Goal: Complete application form

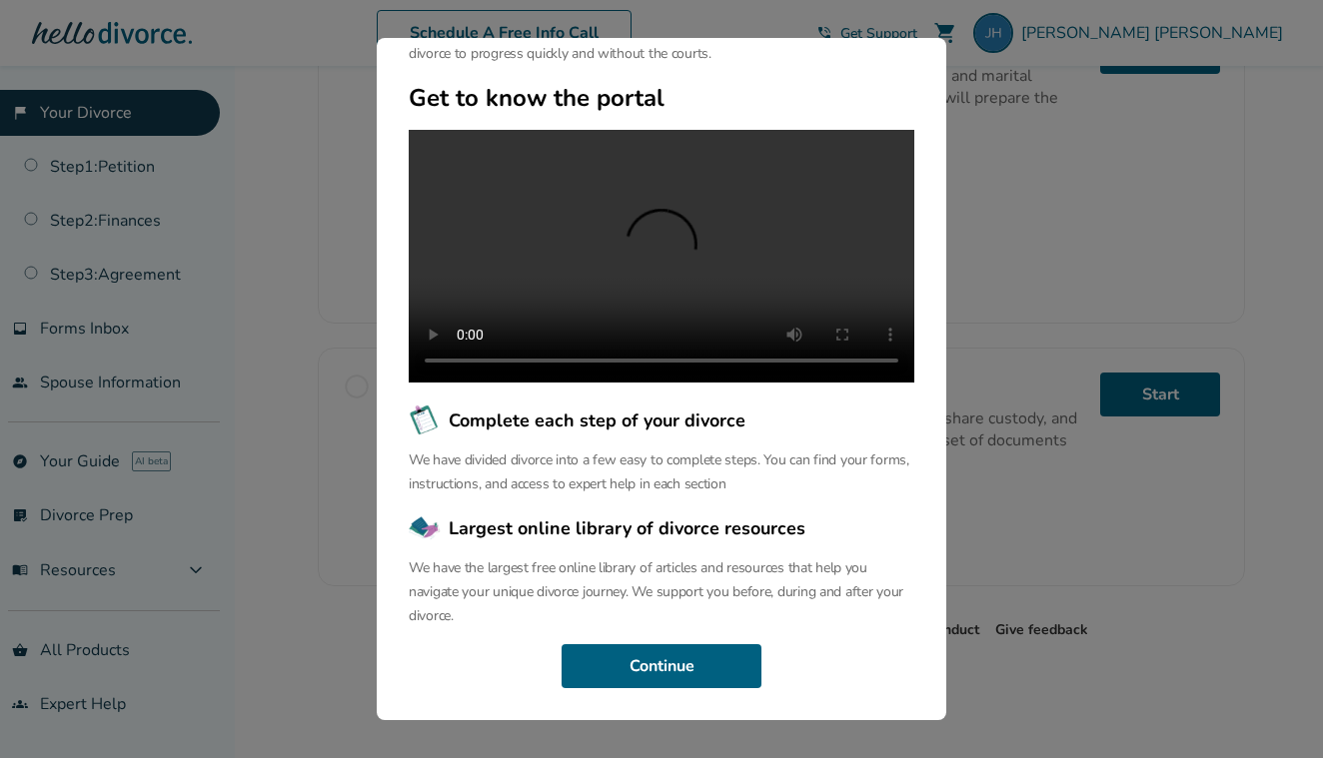
scroll to position [664, 0]
click at [705, 672] on button "Continue" at bounding box center [661, 666] width 200 height 44
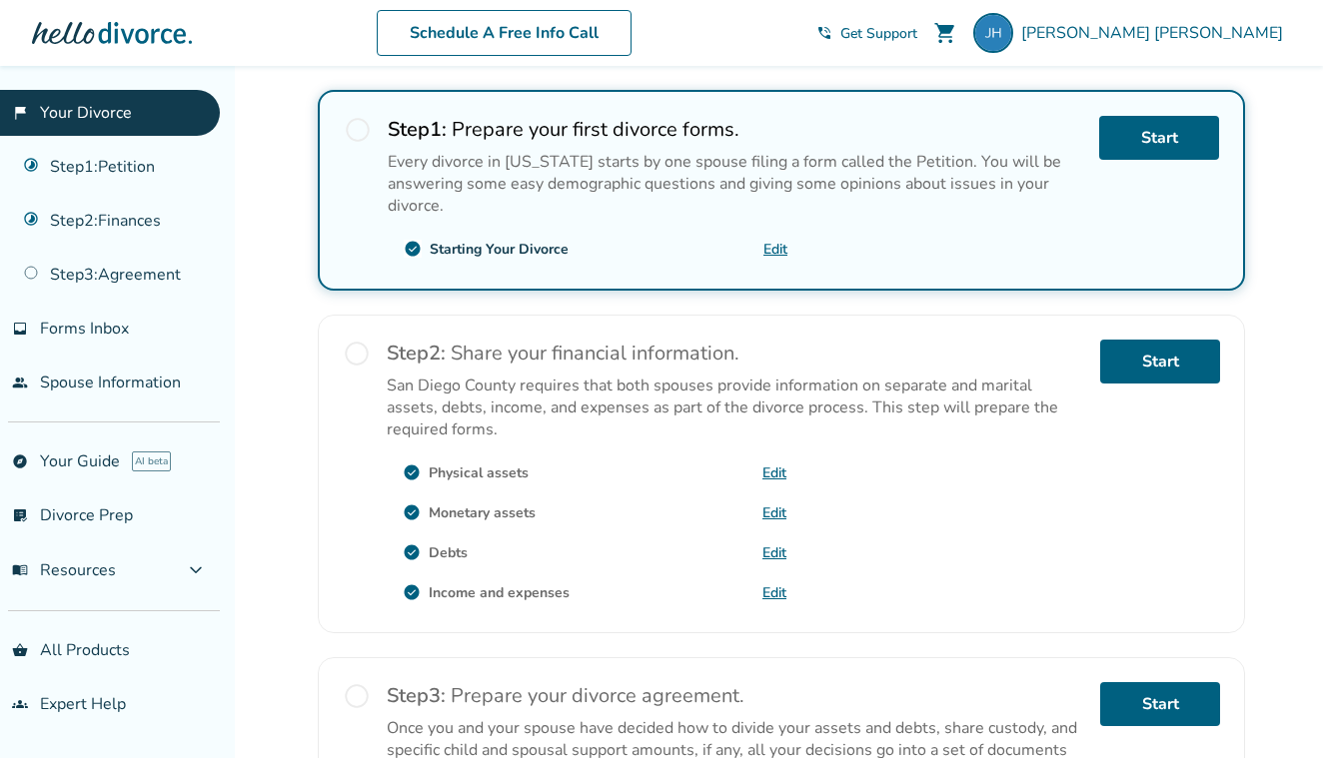
scroll to position [357, 0]
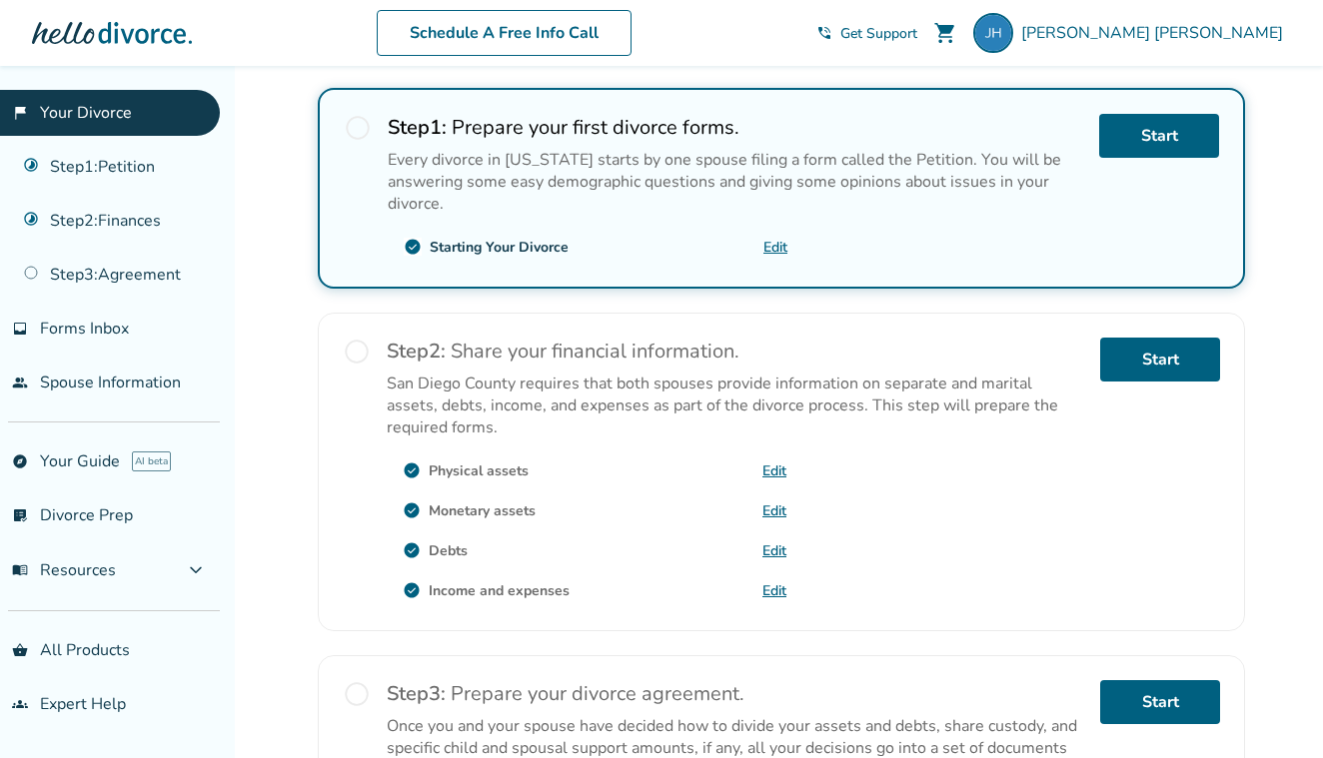
click at [773, 591] on link "Edit" at bounding box center [774, 590] width 24 height 19
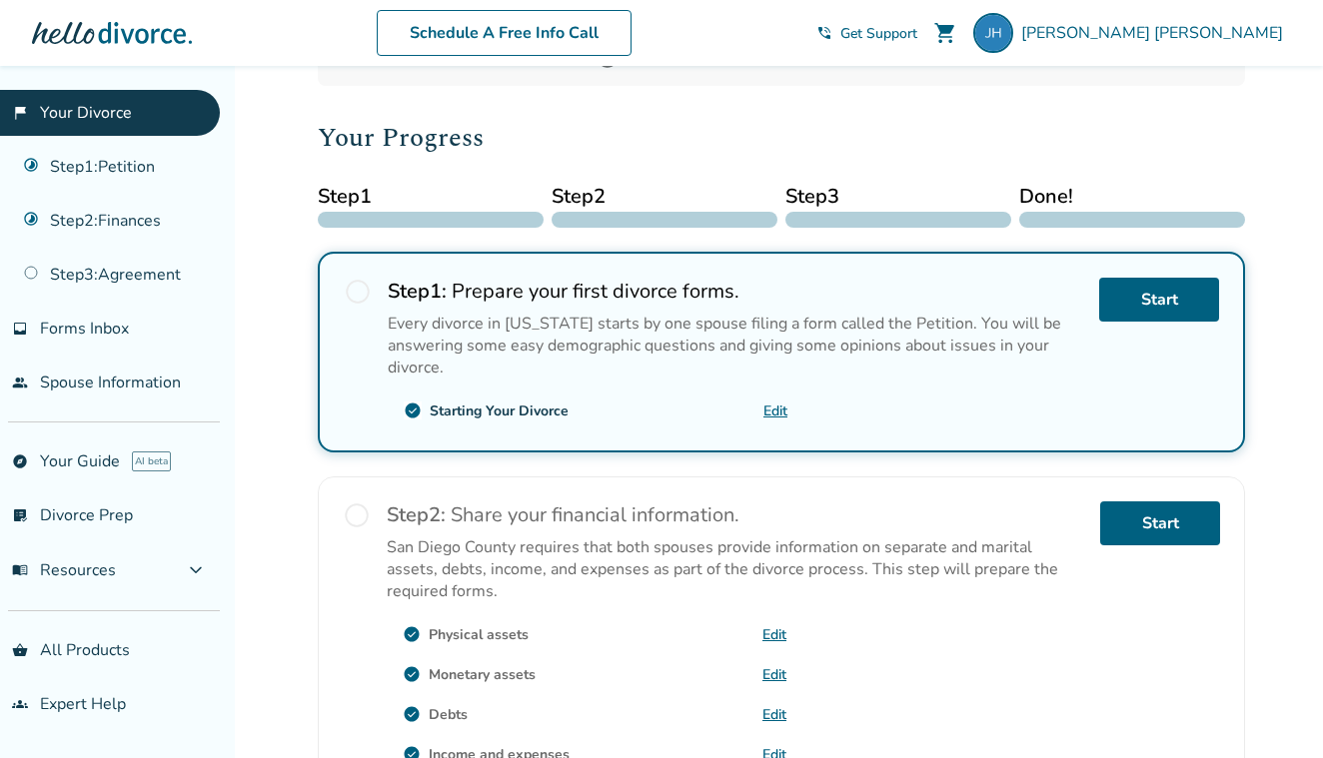
scroll to position [198, 0]
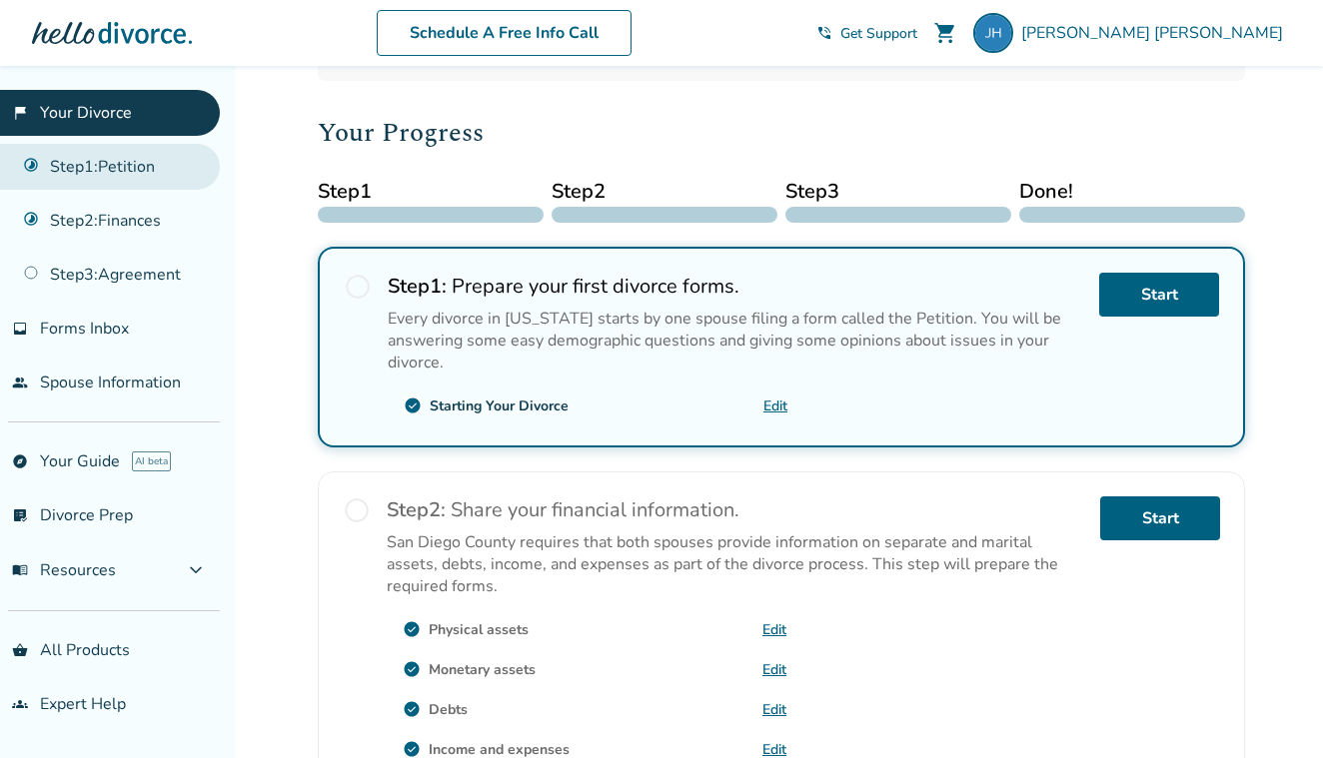
click at [128, 166] on link "Step 1 : Petition" at bounding box center [110, 167] width 220 height 46
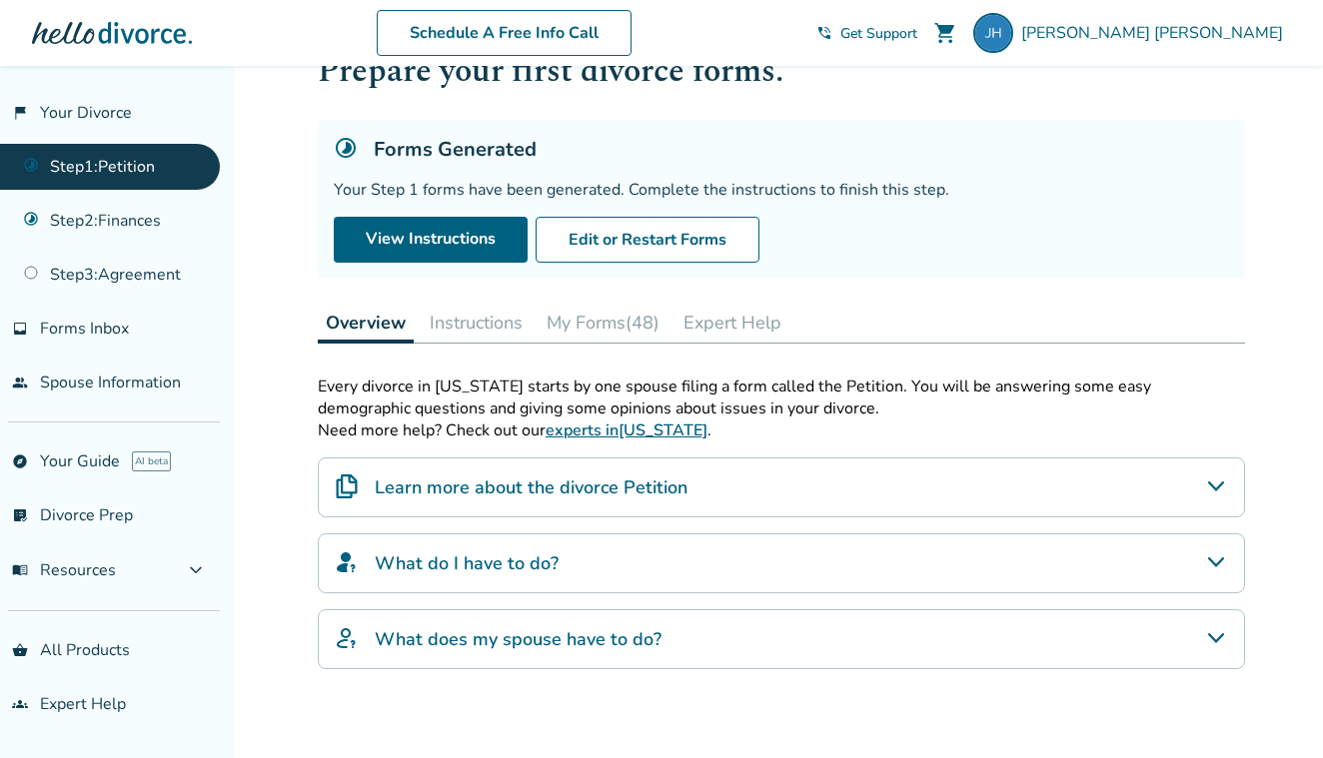
scroll to position [51, 0]
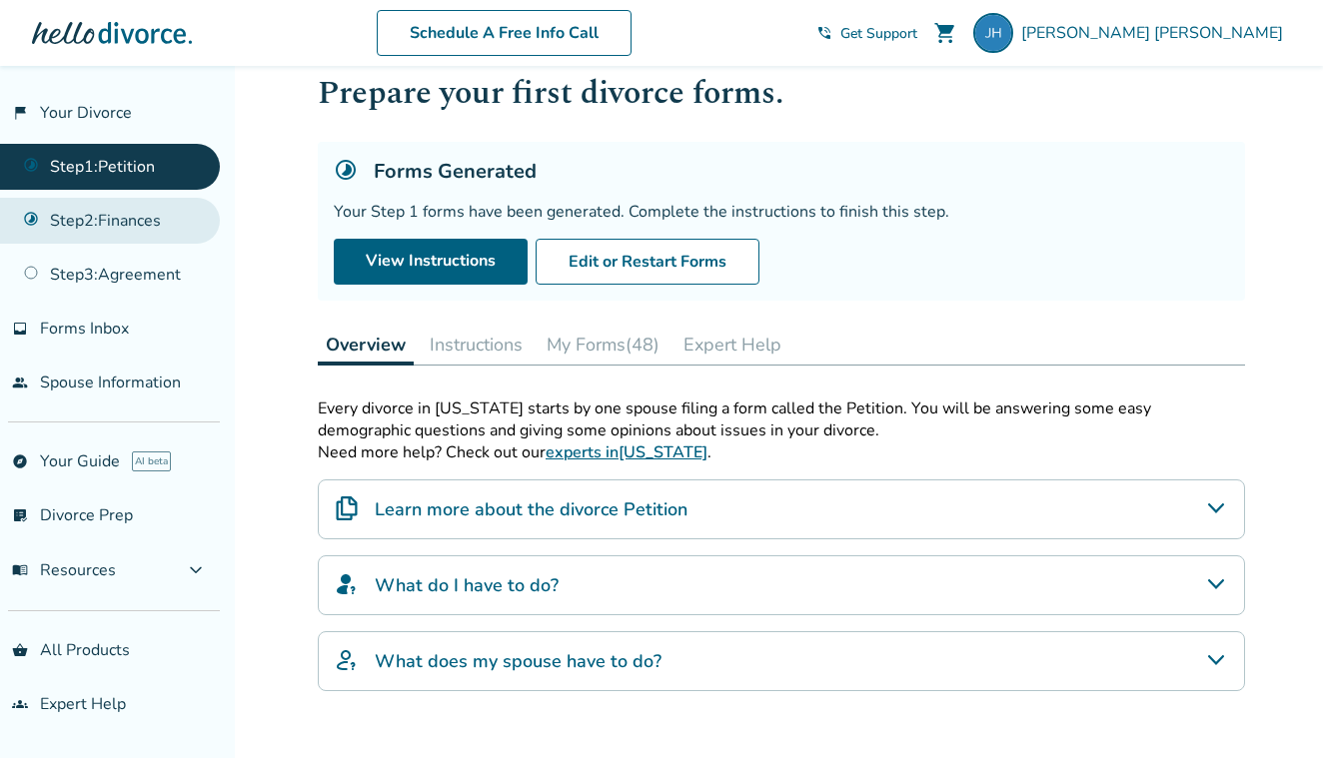
click at [146, 220] on link "Step 2 : Finances" at bounding box center [110, 221] width 220 height 46
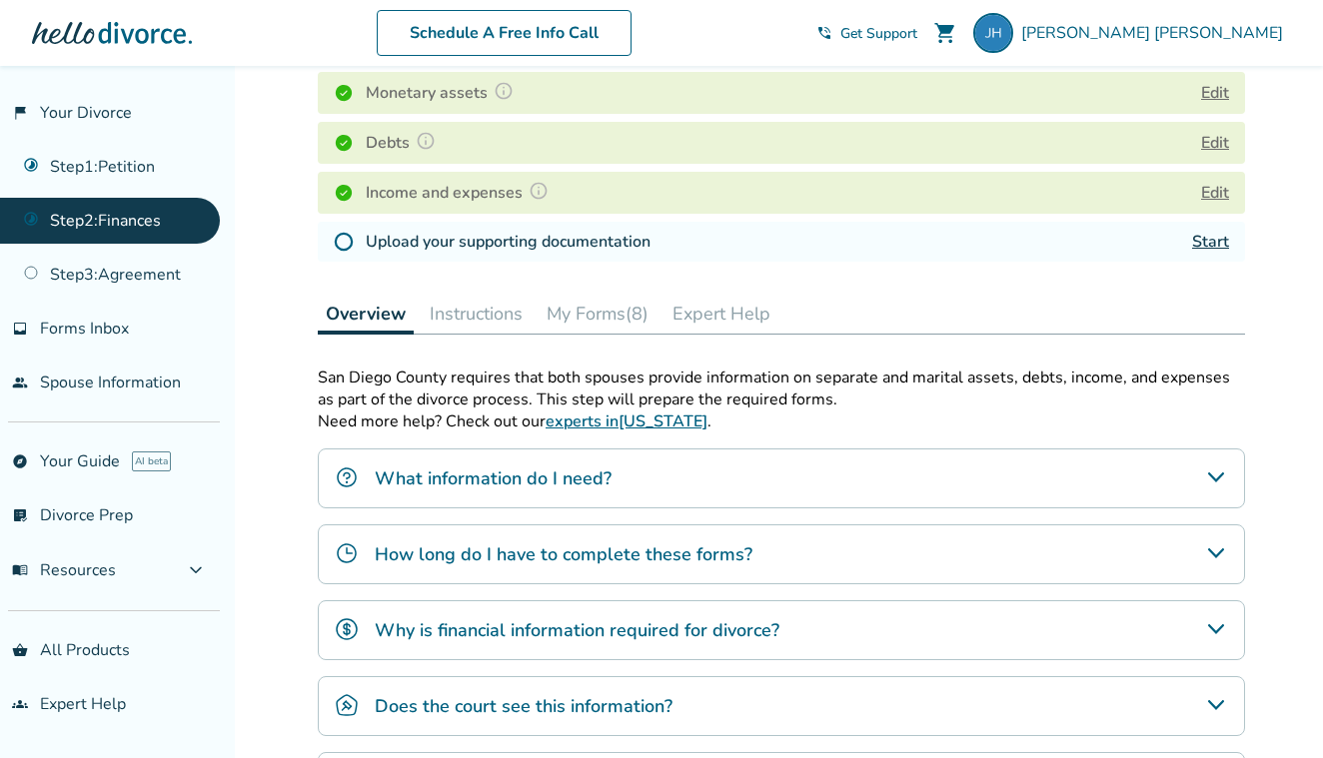
scroll to position [360, 0]
click at [607, 320] on button "My Forms (8)" at bounding box center [598, 314] width 118 height 40
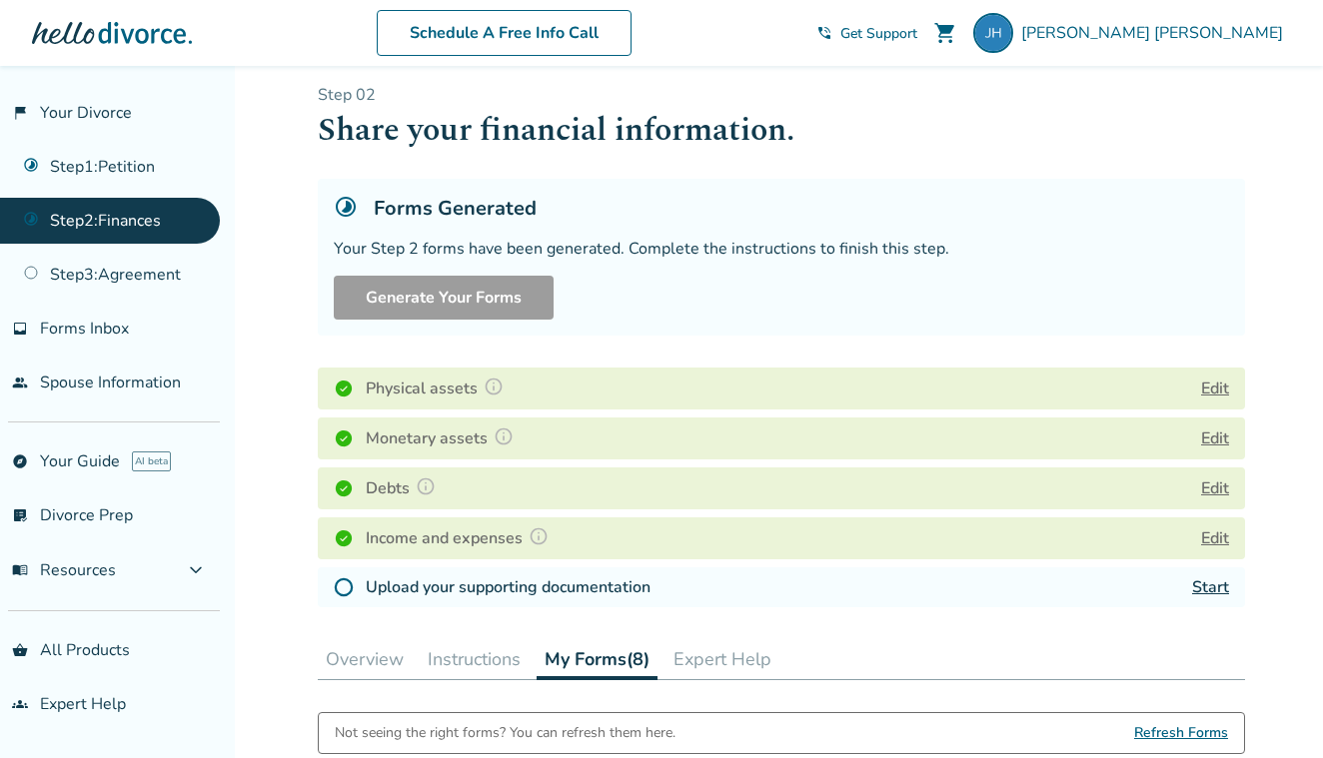
scroll to position [10, 0]
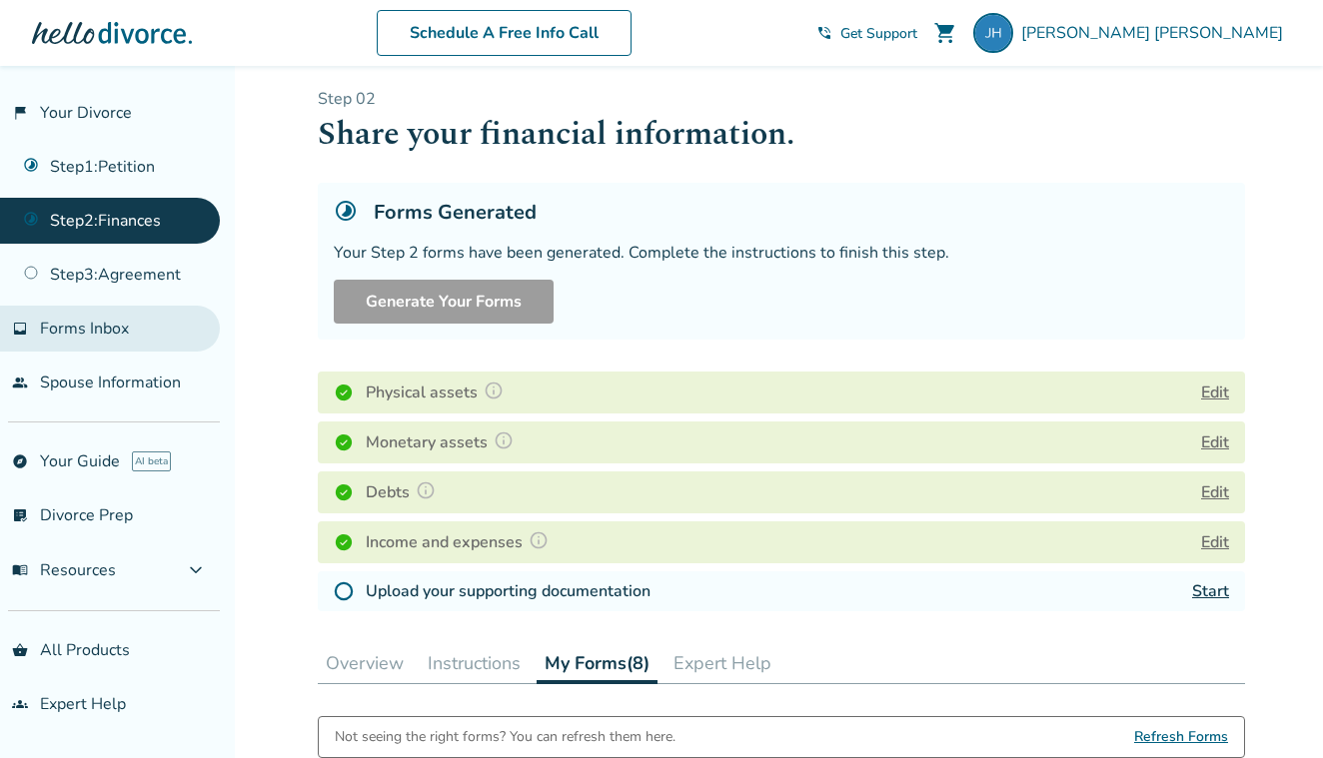
click at [96, 328] on span "Forms Inbox" at bounding box center [84, 329] width 89 height 22
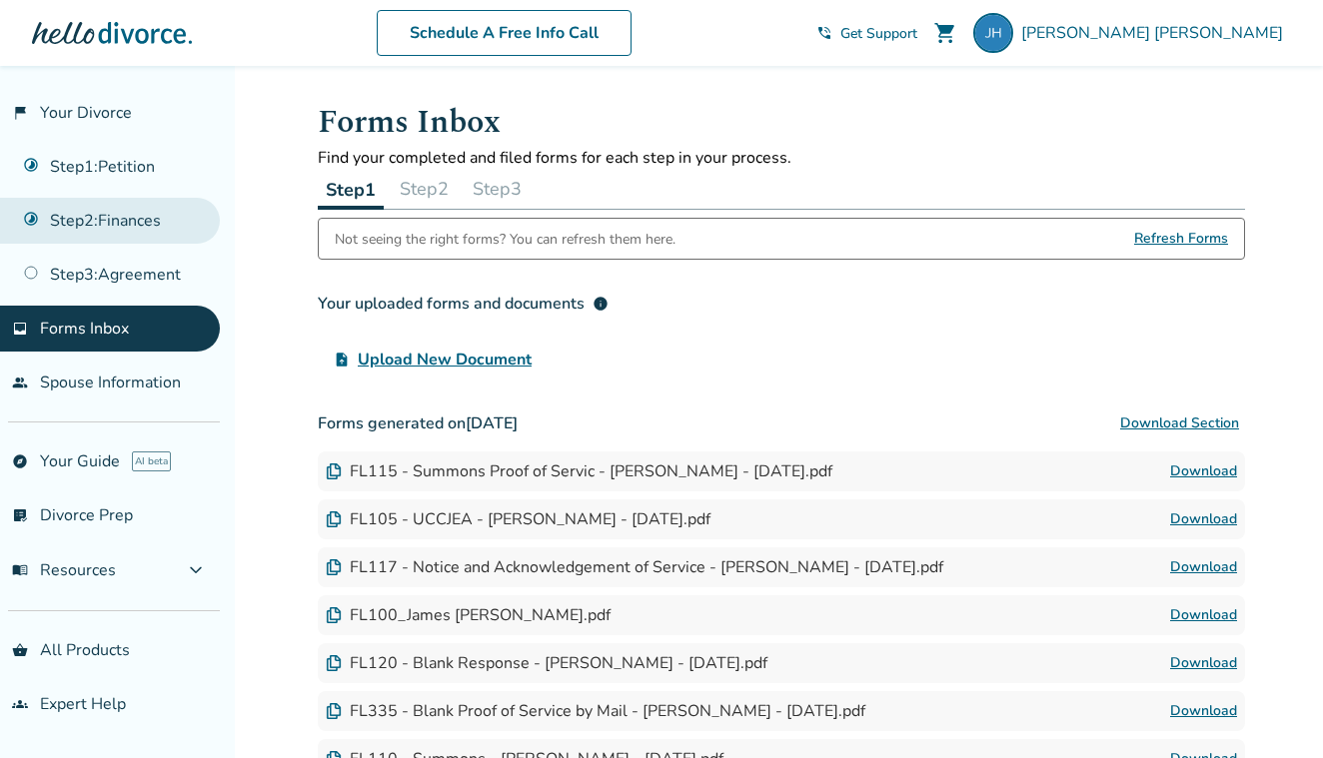
click at [131, 209] on link "Step 2 : Finances" at bounding box center [110, 221] width 220 height 46
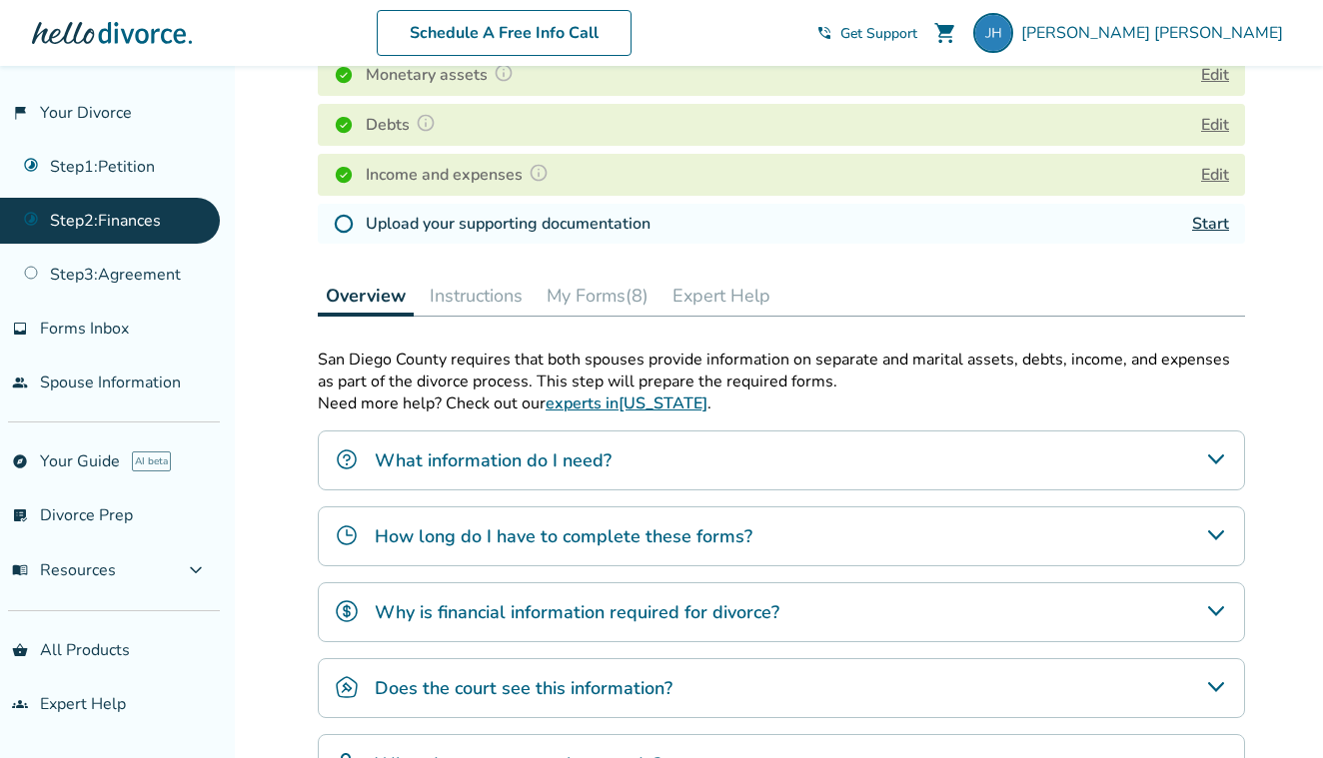
scroll to position [355, 0]
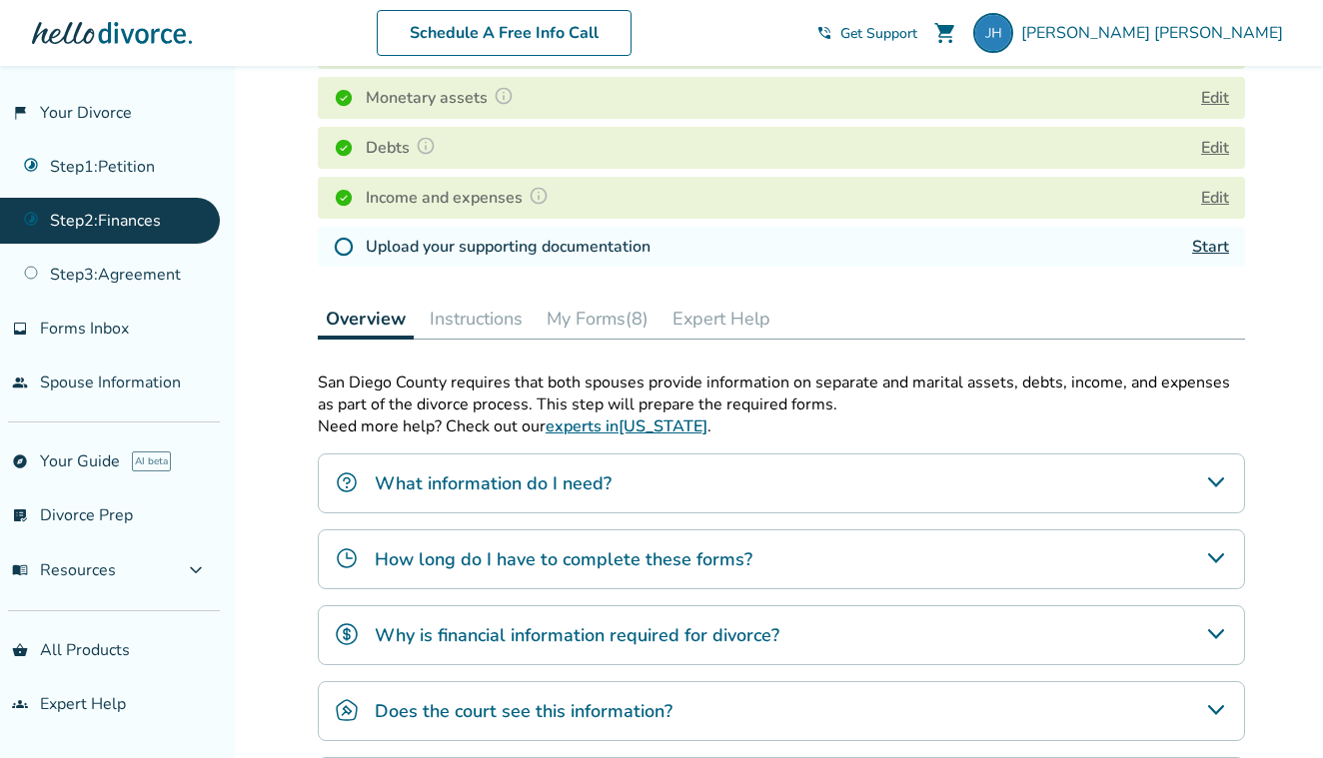
click at [609, 329] on button "My Forms (8)" at bounding box center [598, 319] width 118 height 40
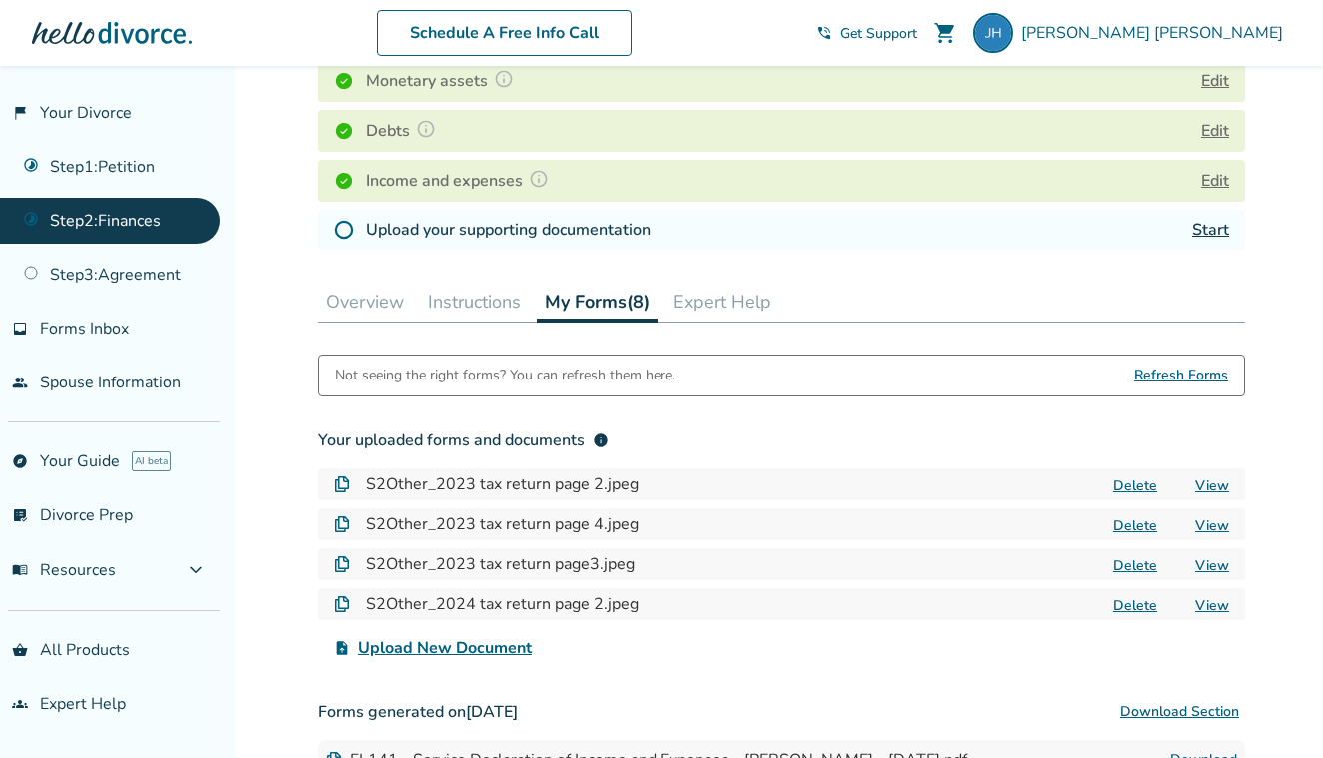
scroll to position [375, 0]
